Goal: Transaction & Acquisition: Purchase product/service

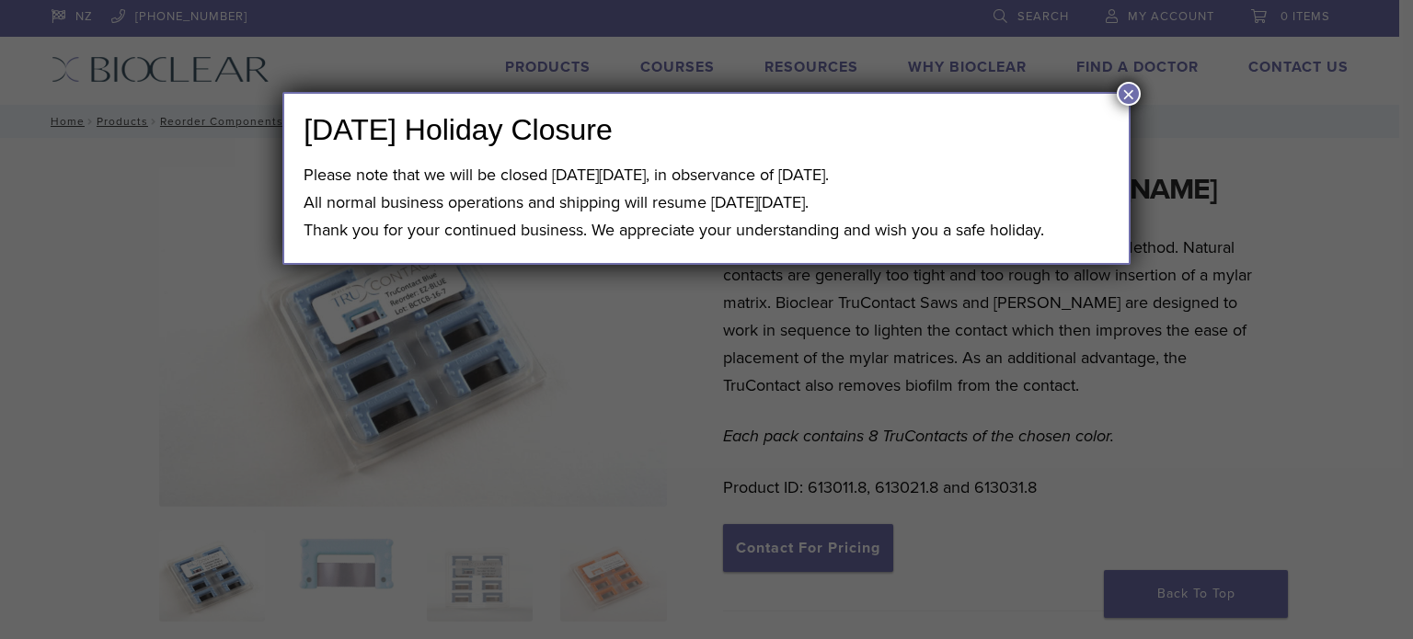
click at [1129, 98] on button "×" at bounding box center [1128, 94] width 24 height 24
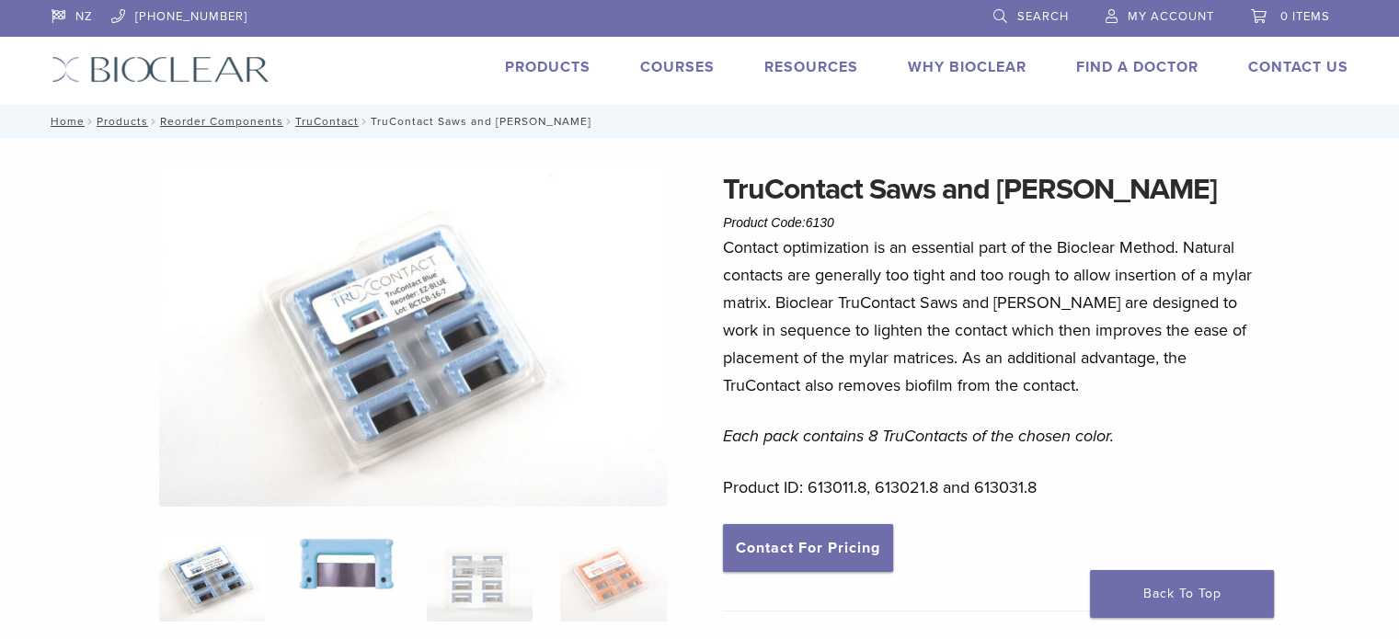
click at [340, 569] on img at bounding box center [345, 562] width 106 height 65
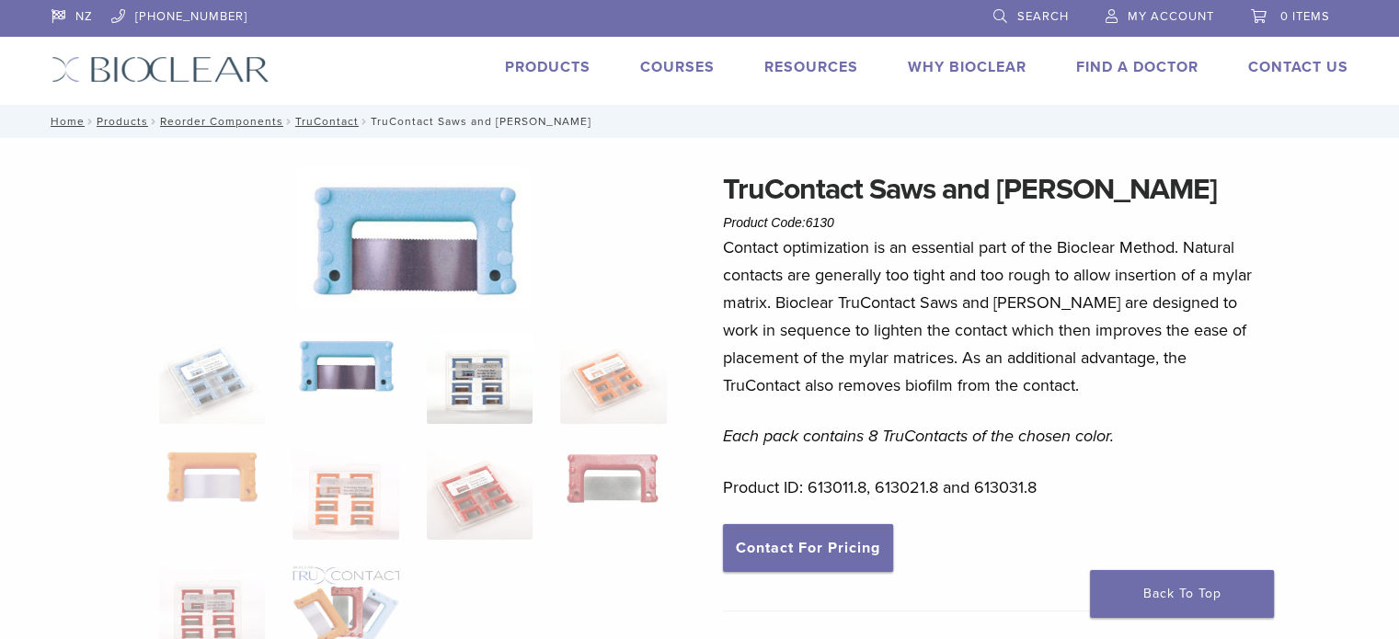
click at [471, 394] on img at bounding box center [480, 378] width 106 height 92
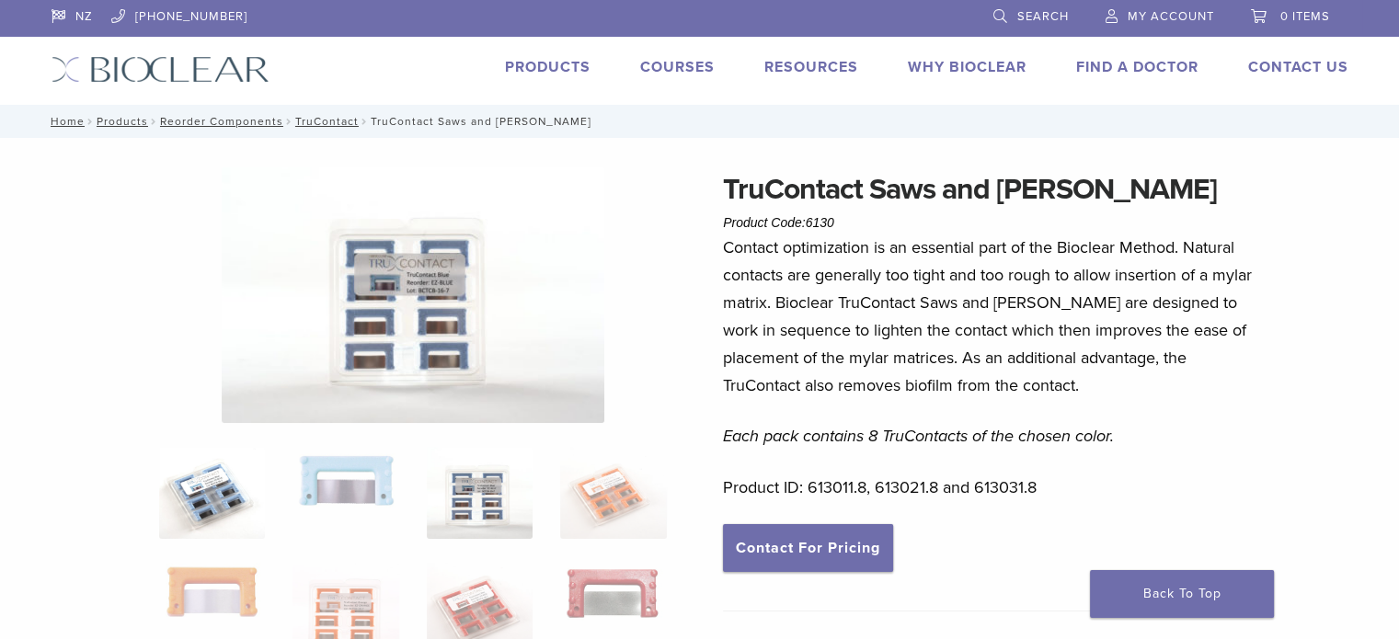
click at [225, 496] on img at bounding box center [212, 493] width 106 height 92
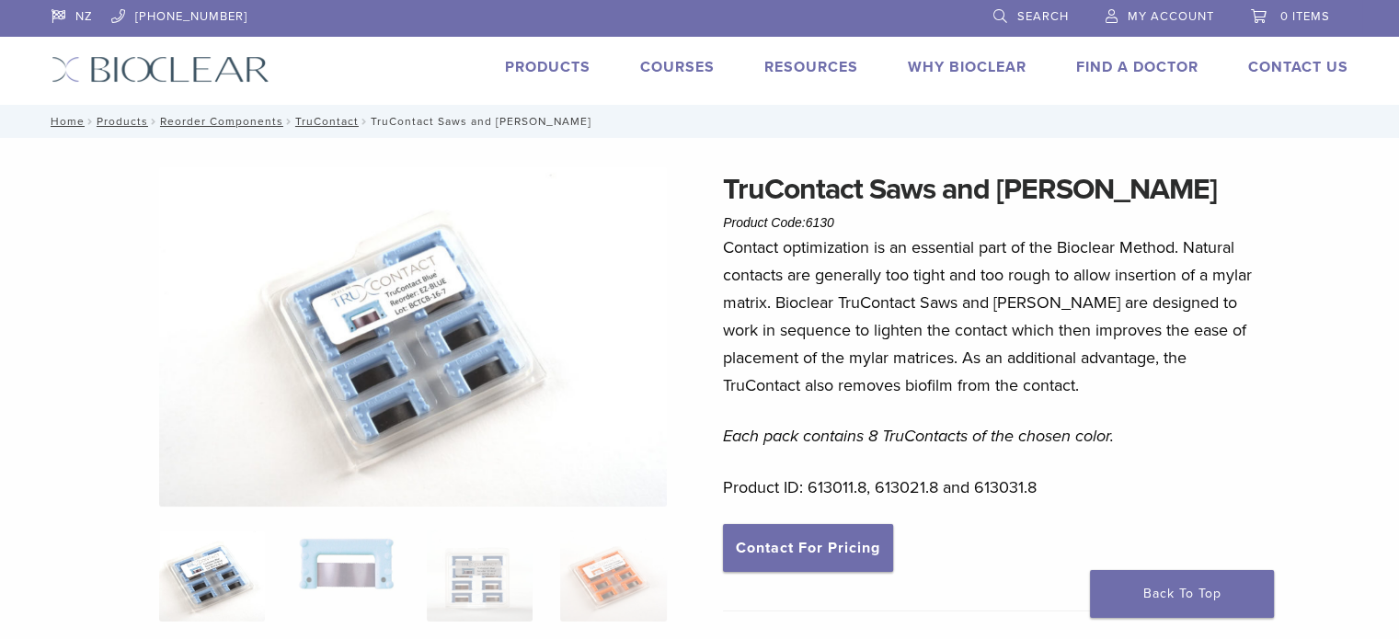
click at [421, 292] on img at bounding box center [413, 336] width 508 height 339
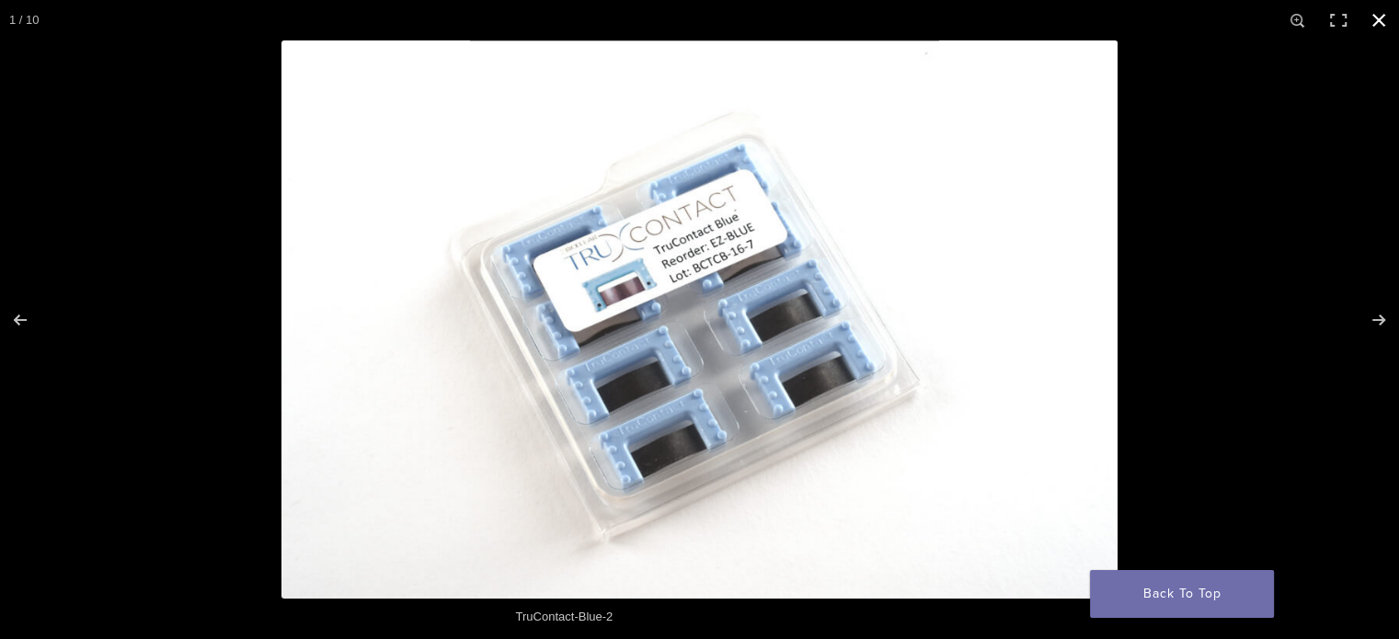
click at [1369, 15] on button "Close (Esc)" at bounding box center [1378, 20] width 40 height 40
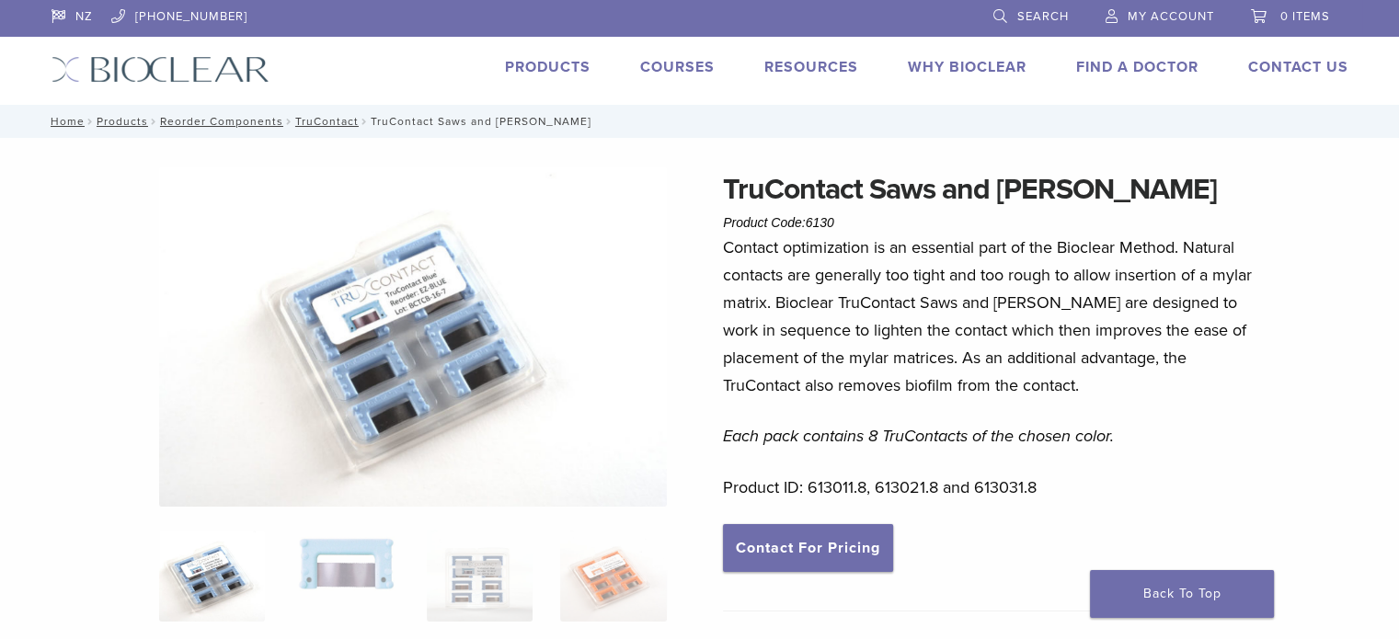
click at [421, 315] on img at bounding box center [413, 336] width 508 height 339
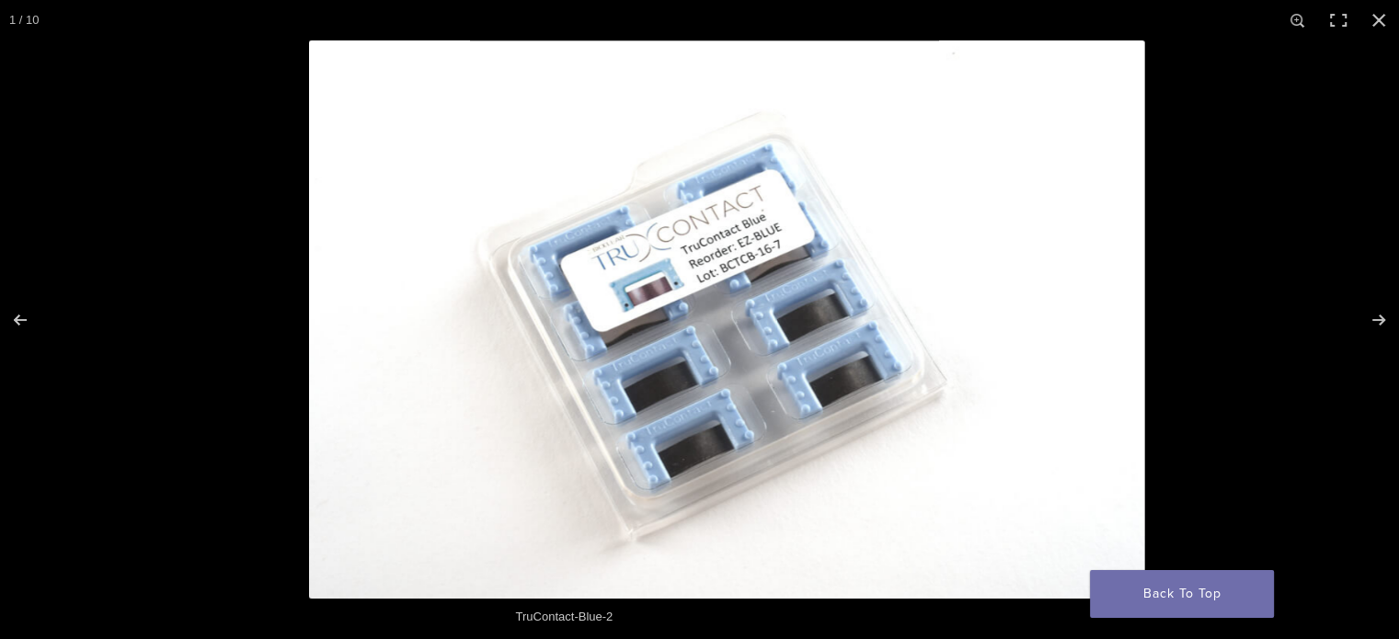
click at [475, 200] on img at bounding box center [727, 319] width 836 height 558
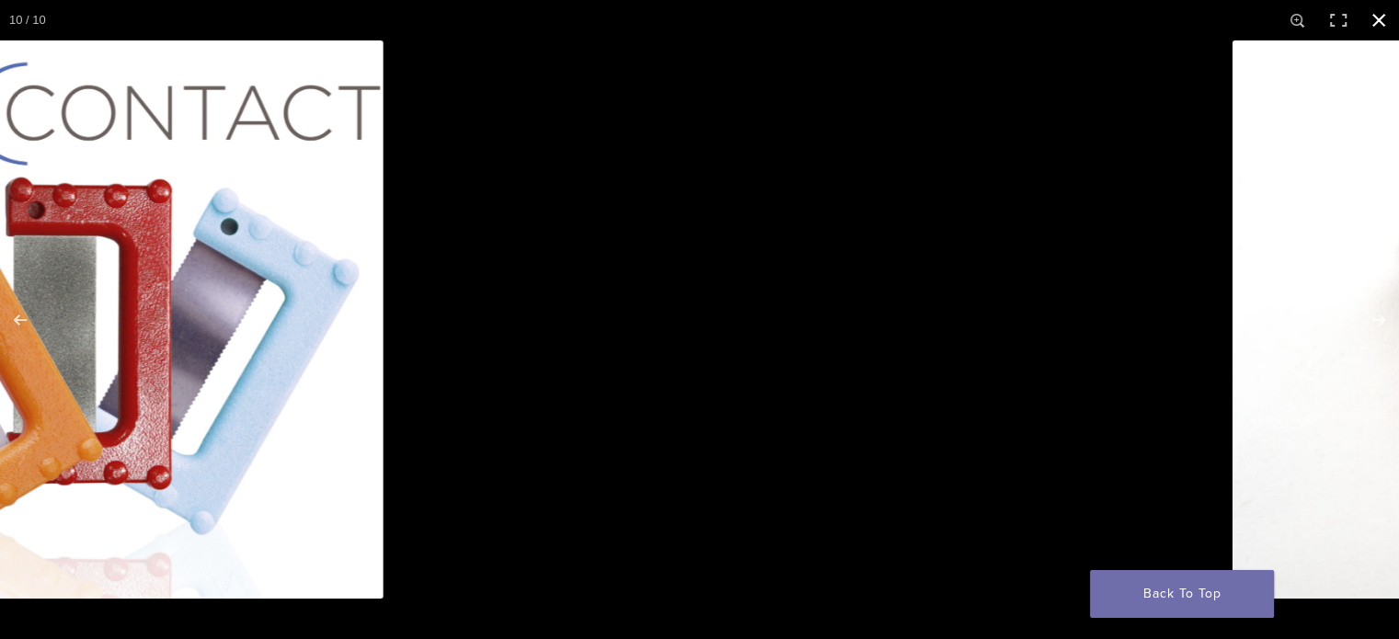
click at [419, 268] on div at bounding box center [482, 359] width 1399 height 639
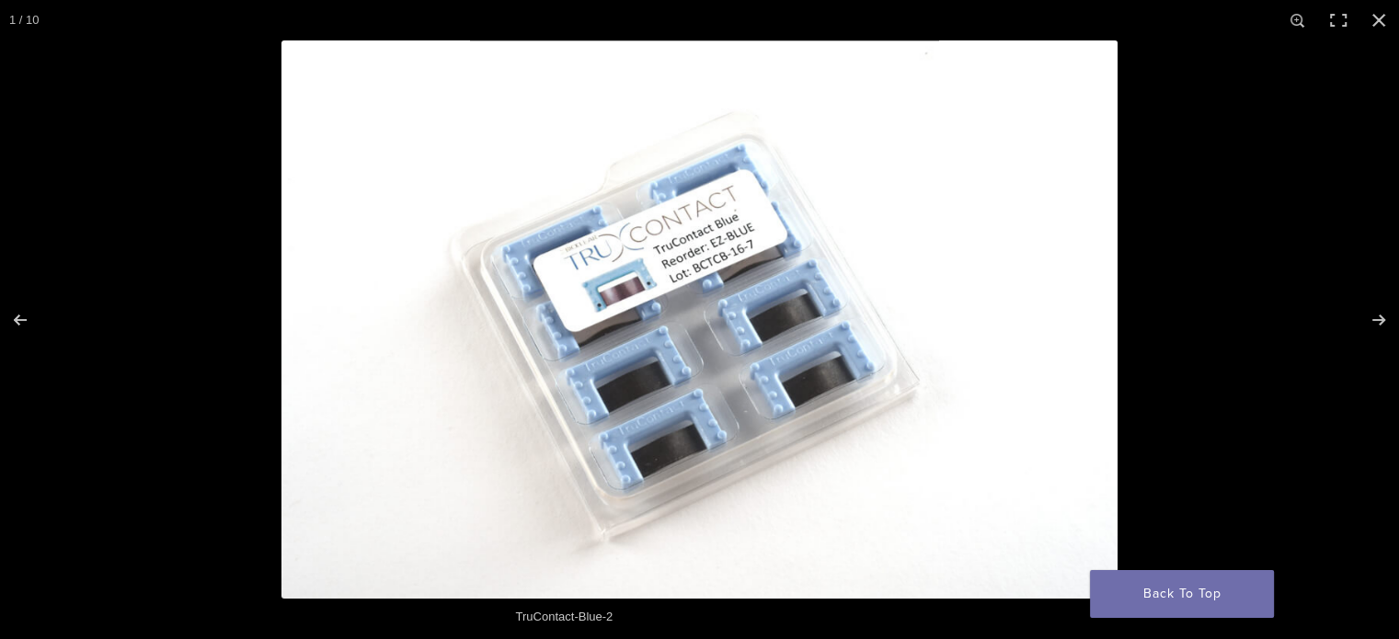
click at [432, 260] on img at bounding box center [699, 319] width 836 height 558
